Goal: Task Accomplishment & Management: Manage account settings

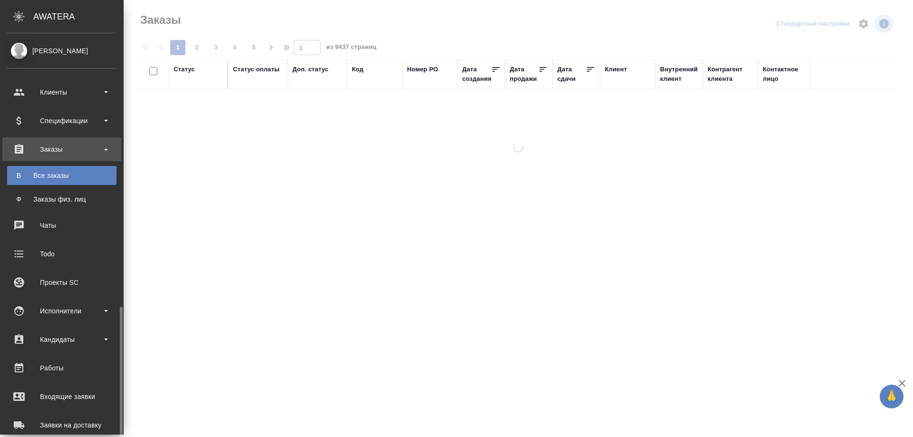
click at [55, 377] on div ".cls-1 fill:#fff; AWATERA Zhukova Daria Клиенты Спецификации Заказы В Все заказ…" at bounding box center [456, 218] width 913 height 437
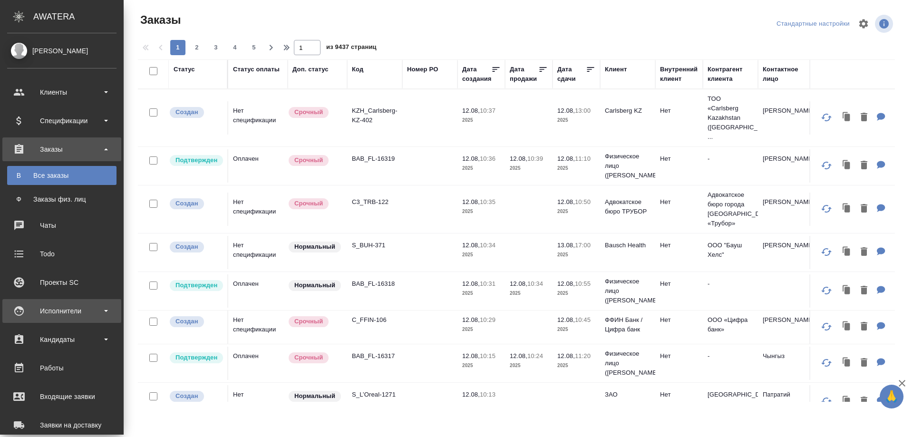
scroll to position [159, 0]
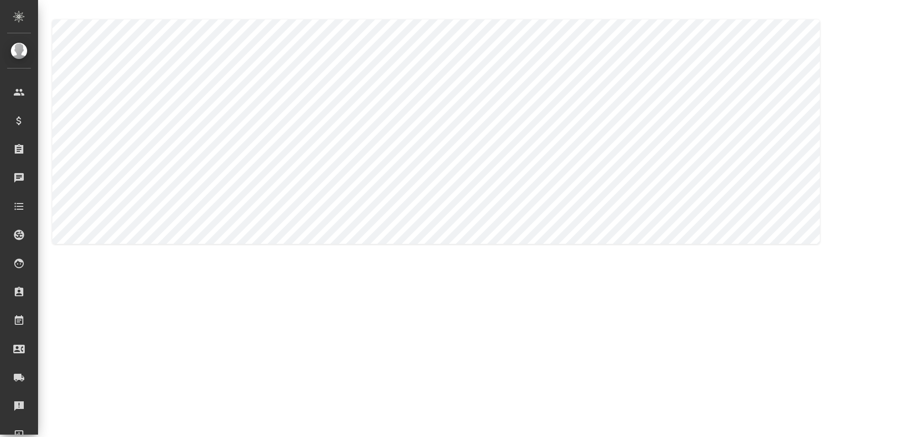
click at [19, 233] on div "Проекты SC" at bounding box center [7, 235] width 24 height 14
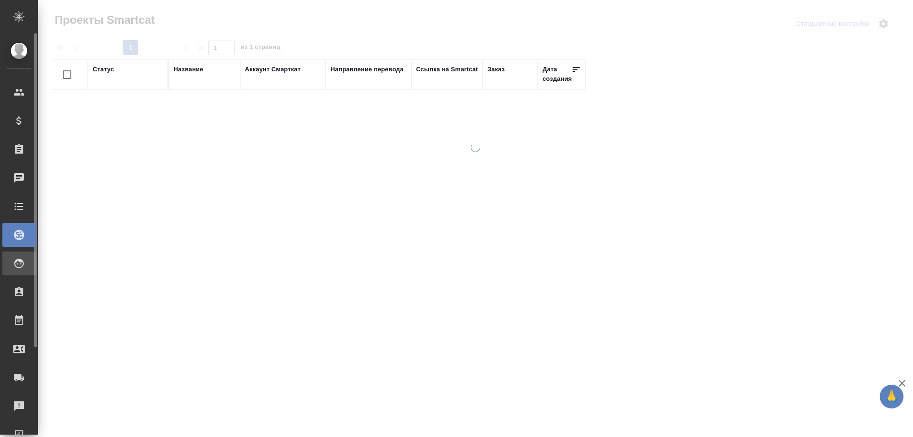
click at [26, 263] on div at bounding box center [26, 263] width 27 height 11
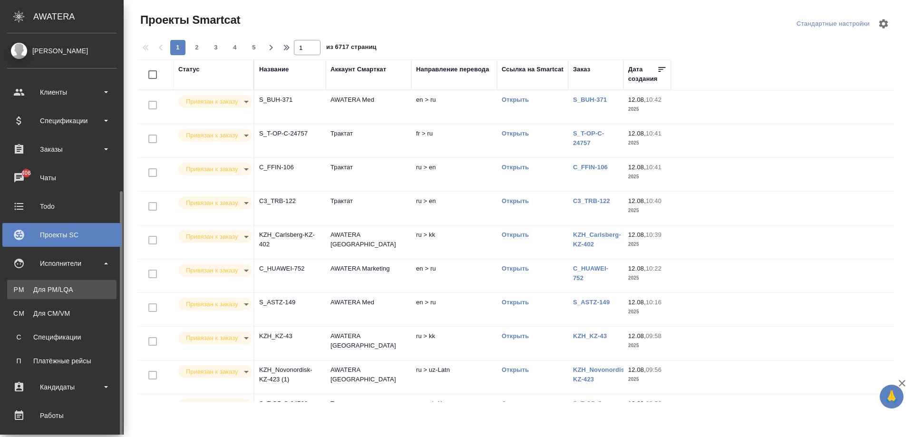
scroll to position [95, 0]
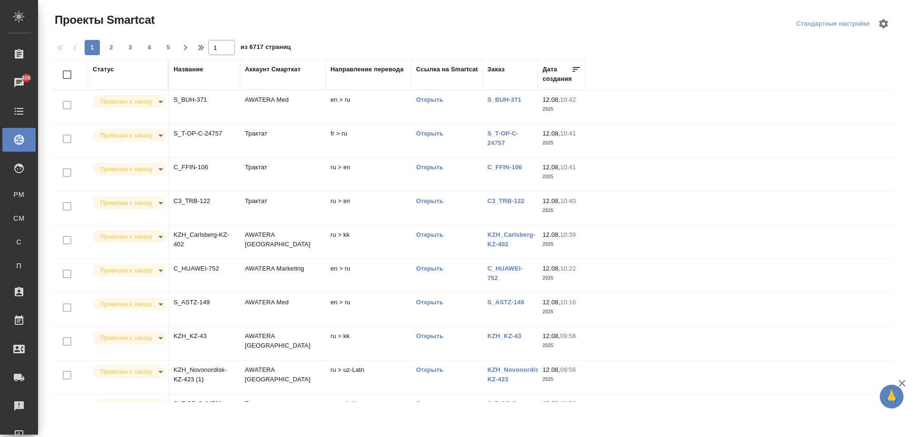
click at [278, 124] on td "Трактат" at bounding box center [283, 106] width 86 height 33
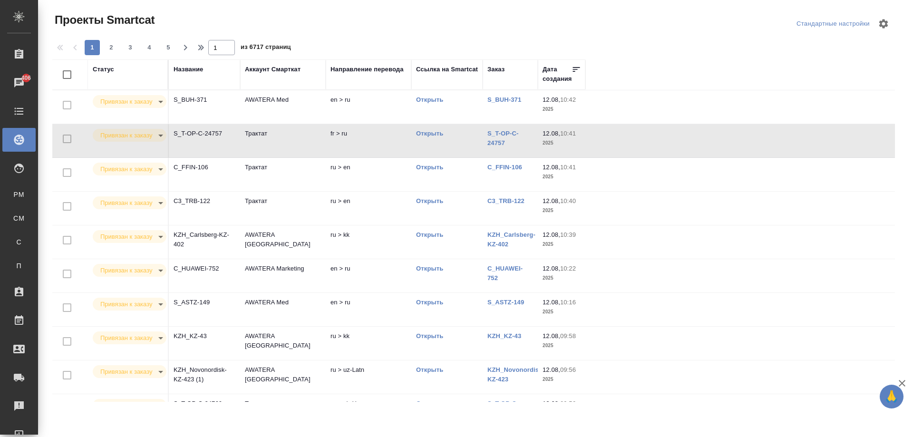
click at [278, 124] on td "Трактат" at bounding box center [283, 106] width 86 height 33
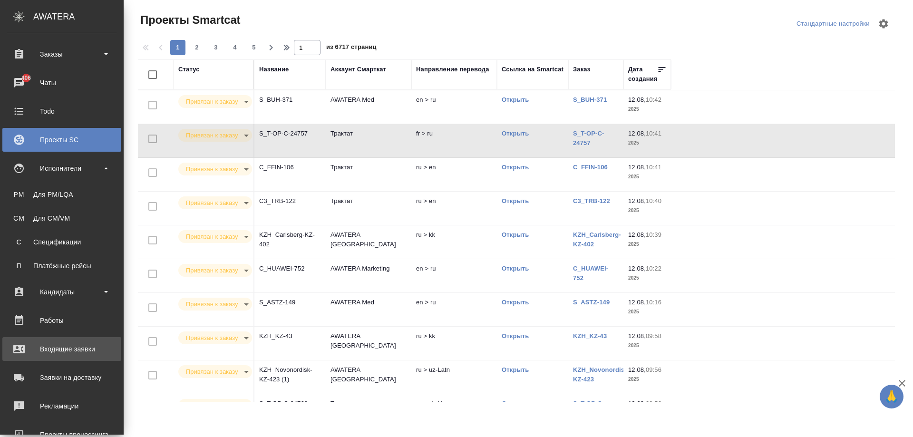
click at [44, 356] on link "Входящие заявки" at bounding box center [61, 349] width 119 height 24
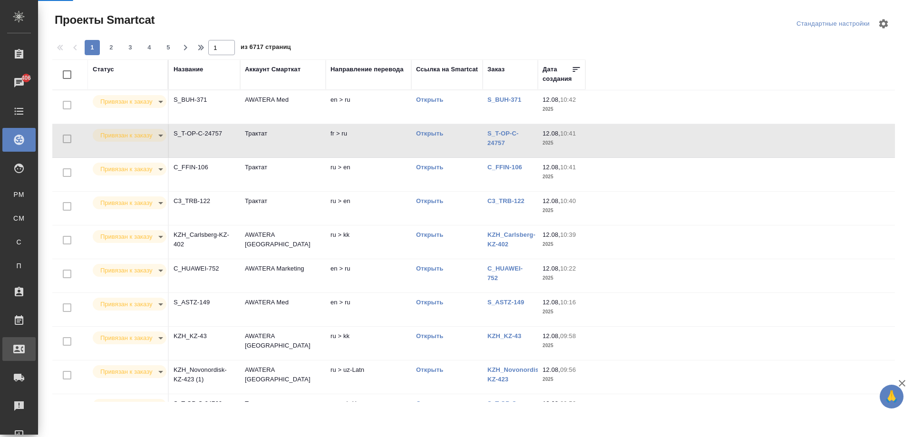
select select "RU"
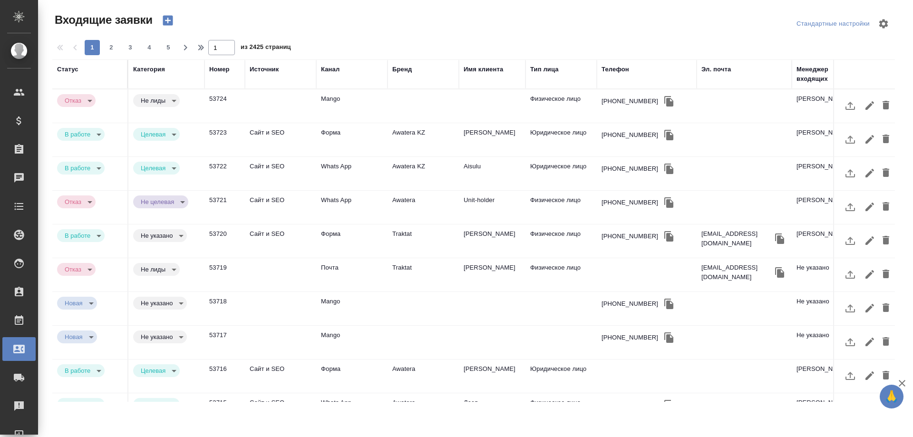
click at [276, 123] on td at bounding box center [280, 105] width 71 height 33
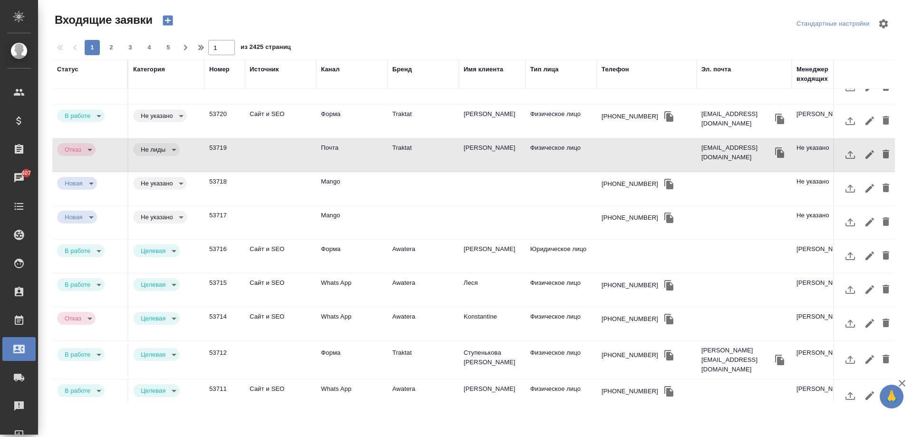
scroll to position [190, 0]
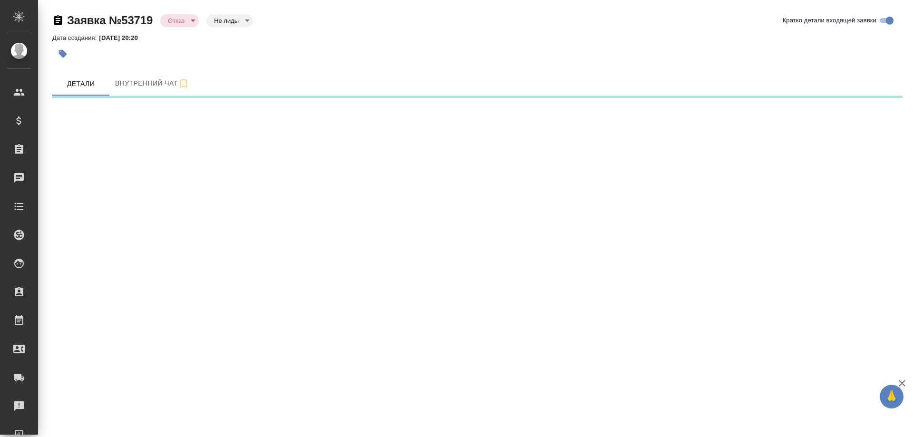
select select "RU"
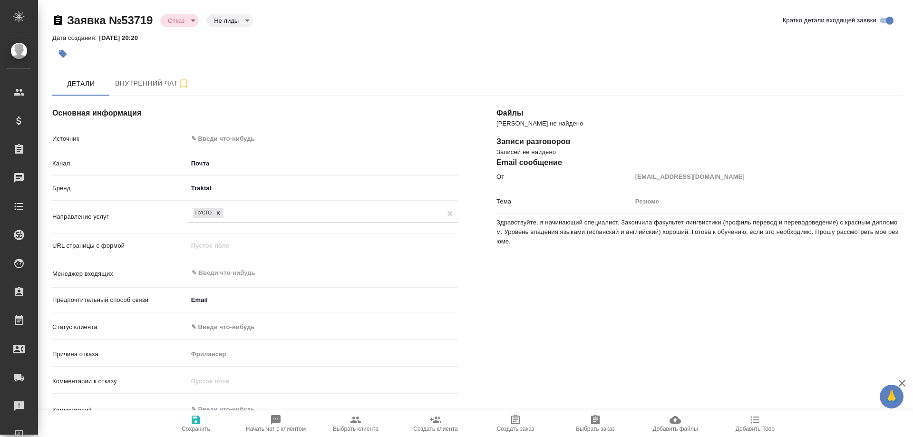
click at [222, 142] on body "🙏 .cls-1 fill:#fff; AWATERA [PERSON_NAME] Спецификации Заказы Чаты Todo Проекты…" at bounding box center [456, 256] width 913 height 513
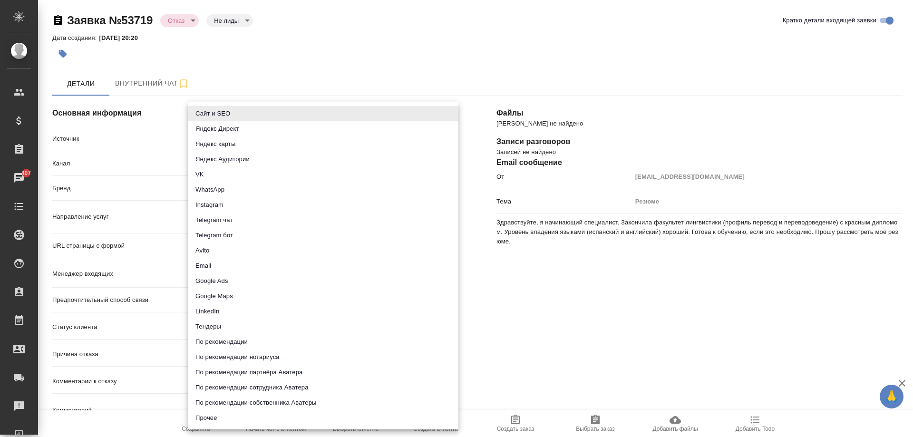
click at [311, 57] on div at bounding box center [456, 218] width 913 height 437
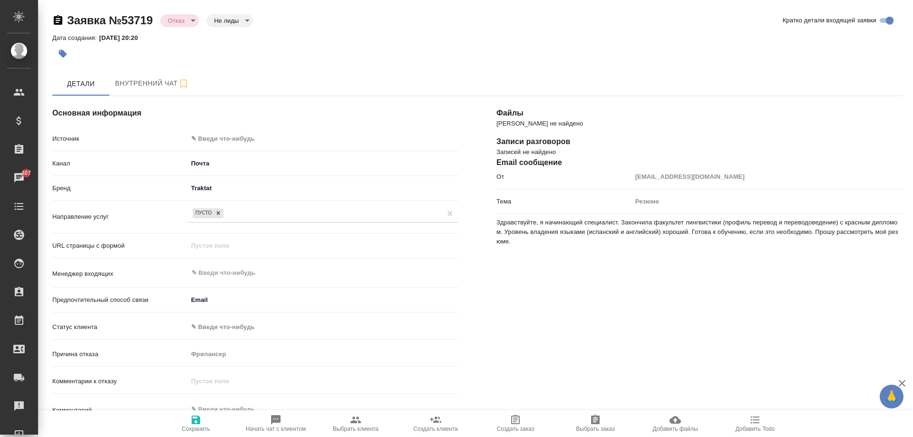
type textarea "x"
